Goal: Go to known website: Access a specific website the user already knows

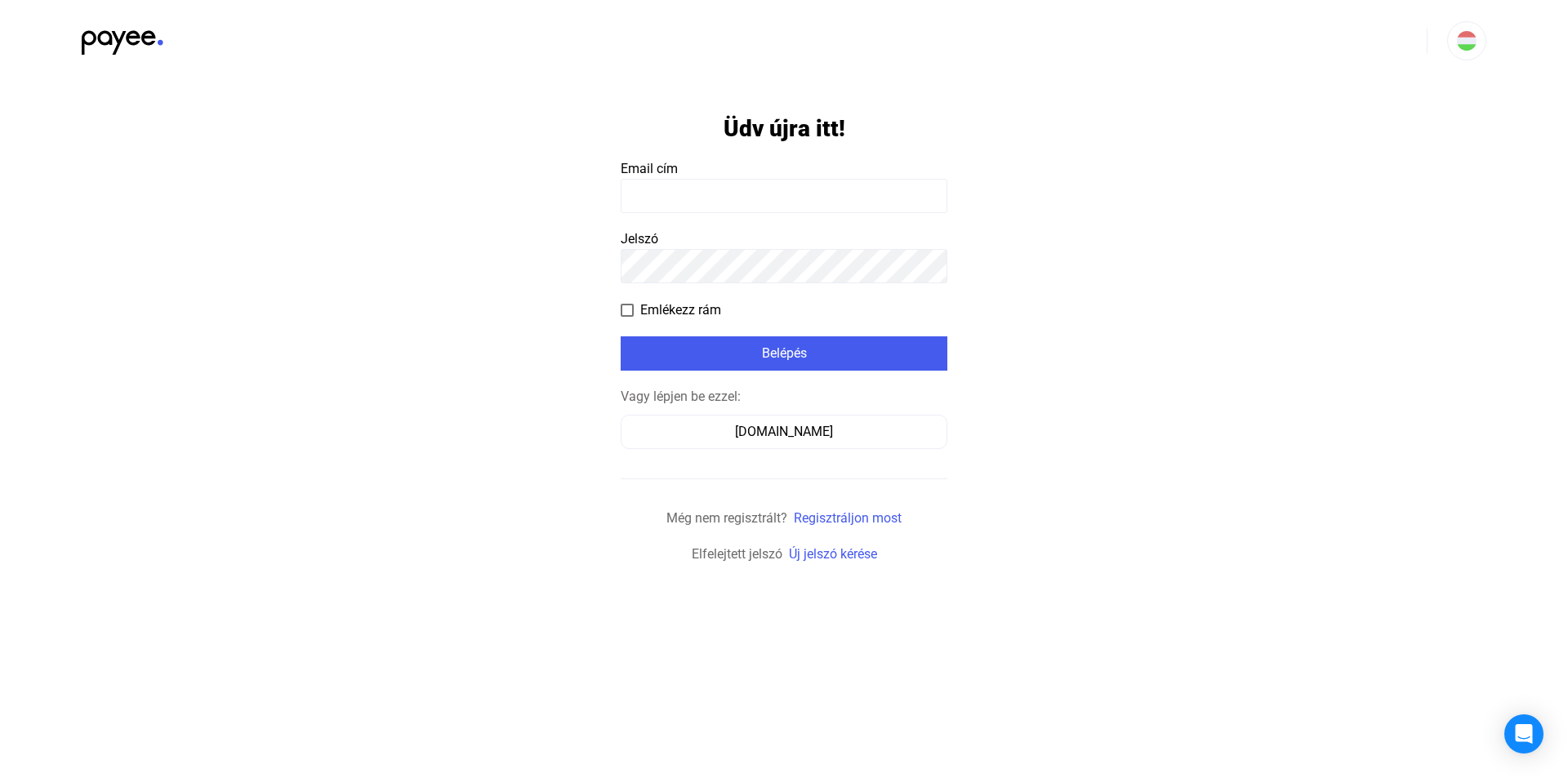
click at [773, 190] on input at bounding box center [784, 196] width 327 height 34
click at [751, 433] on div "[DOMAIN_NAME]" at bounding box center [784, 433] width 315 height 20
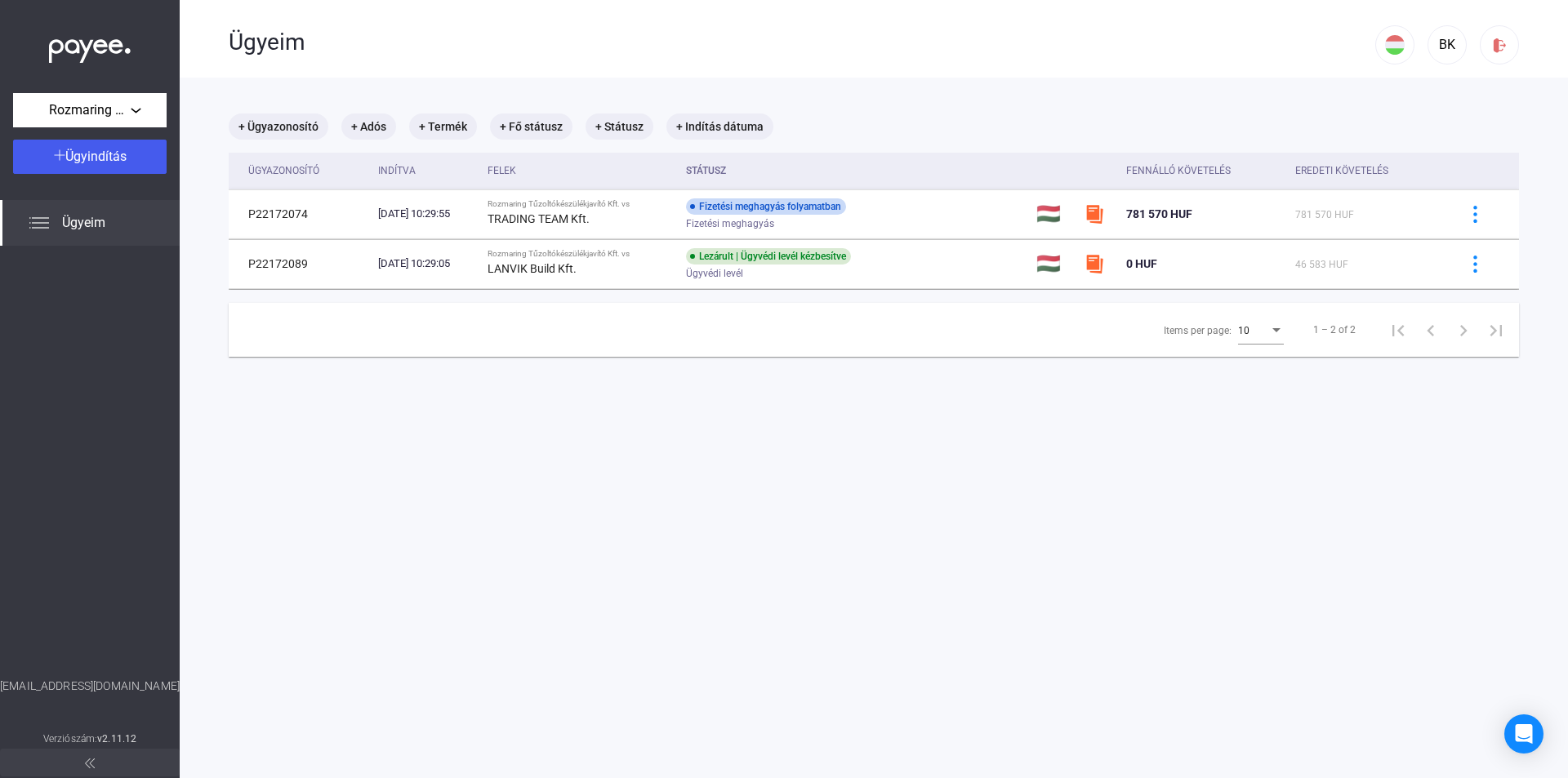
click at [1232, 46] on div "Ügyeim" at bounding box center [802, 42] width 1146 height 27
